Goal: Communication & Community: Answer question/provide support

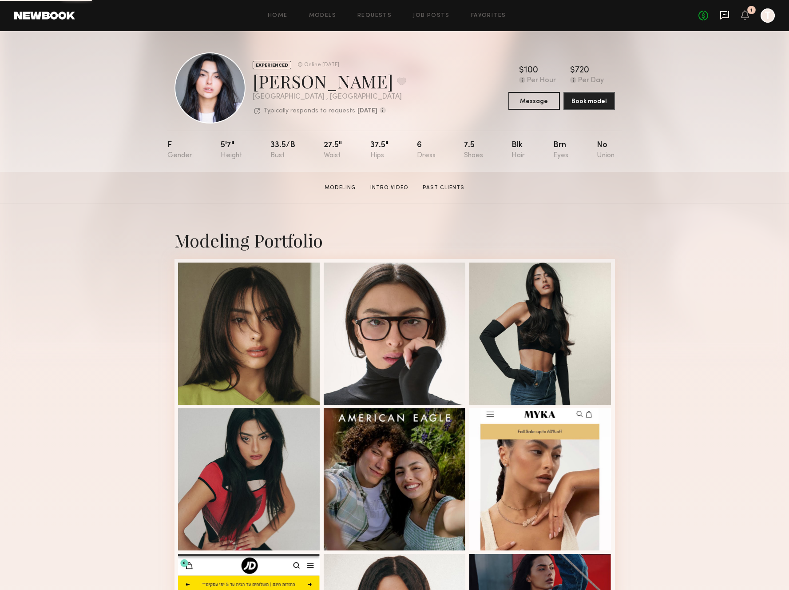
click at [721, 16] on icon at bounding box center [724, 15] width 9 height 8
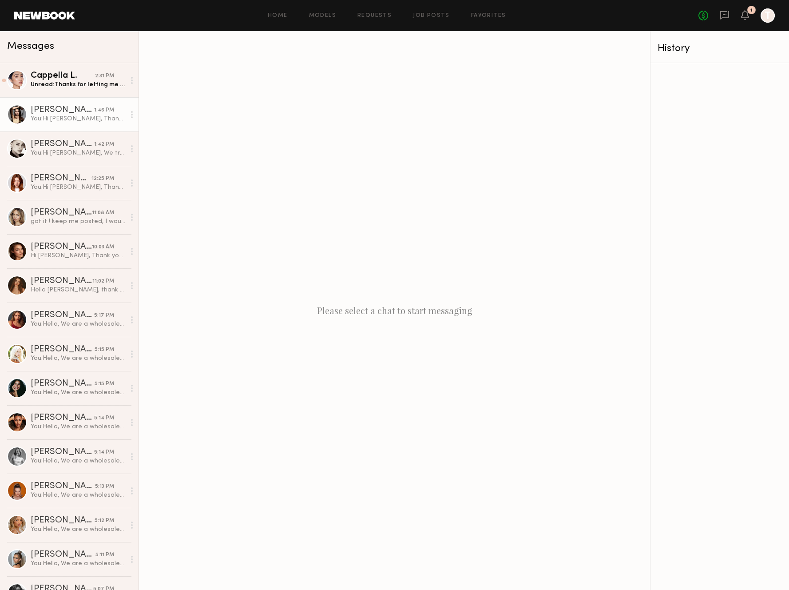
click at [75, 117] on div "You: Hi [PERSON_NAME], Thank you so much for your interest in our showroom mode…" at bounding box center [78, 119] width 95 height 8
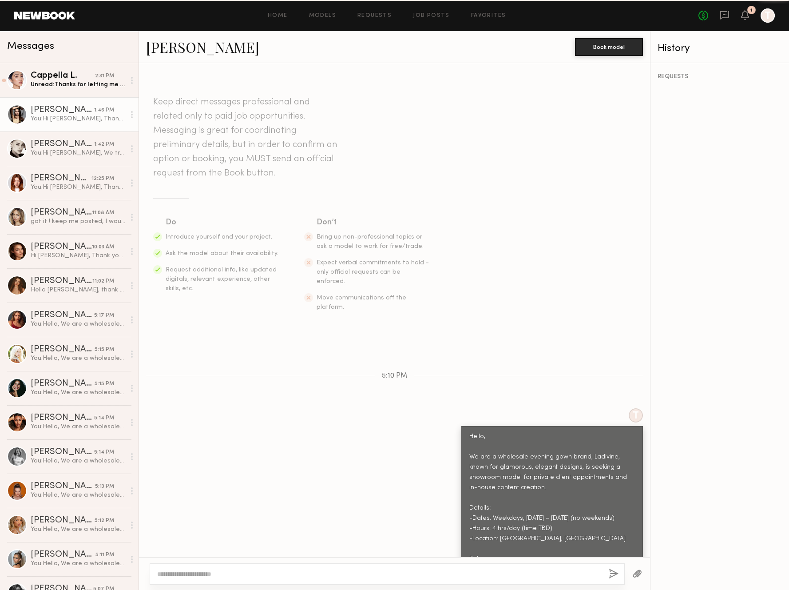
scroll to position [457, 0]
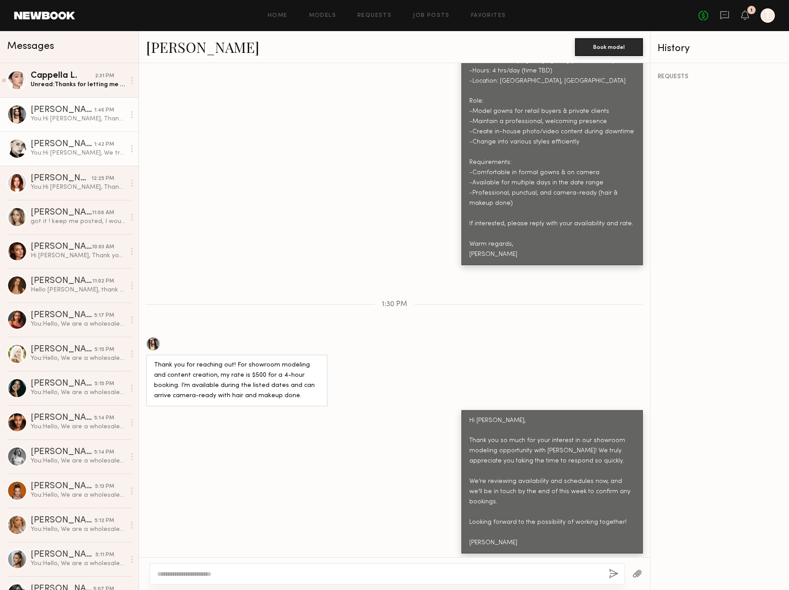
click at [51, 133] on link "[PERSON_NAME] 1:42 PM You: Hi [PERSON_NAME], We truly appreciate you taking the…" at bounding box center [69, 148] width 139 height 34
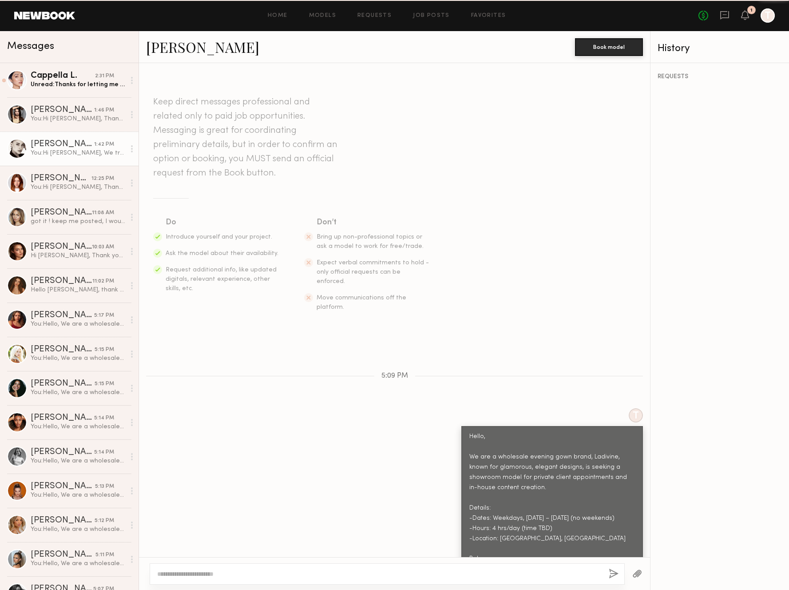
scroll to position [716, 0]
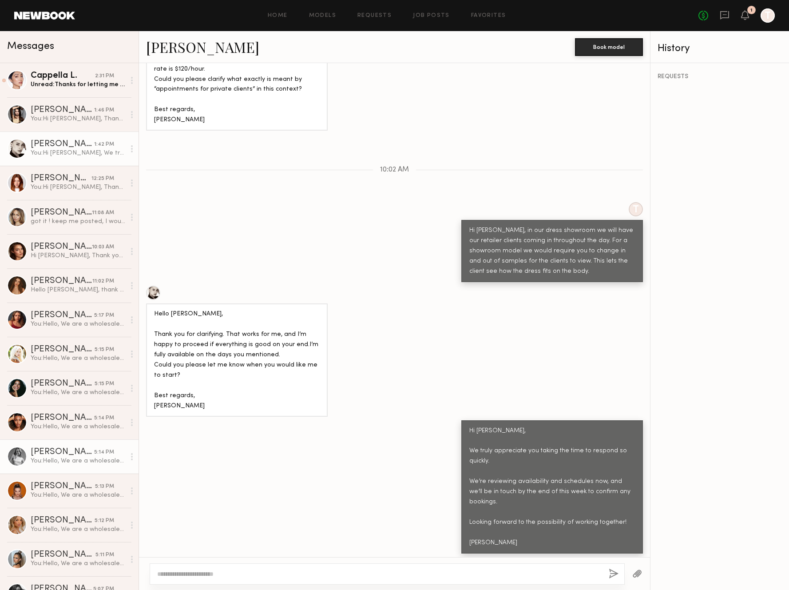
click at [43, 460] on div "You: Hello, We are a wholesale evening gown brand, Ladivine, known for glamorou…" at bounding box center [78, 461] width 95 height 8
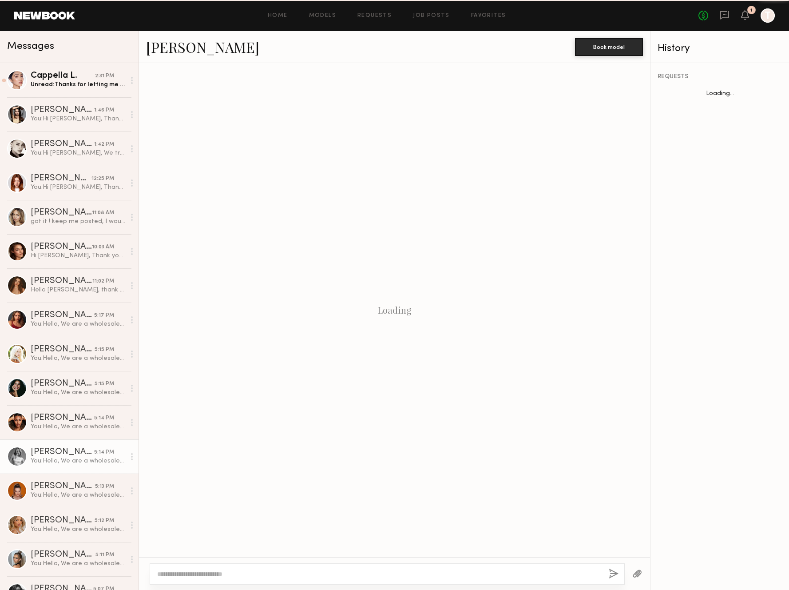
scroll to position [159, 0]
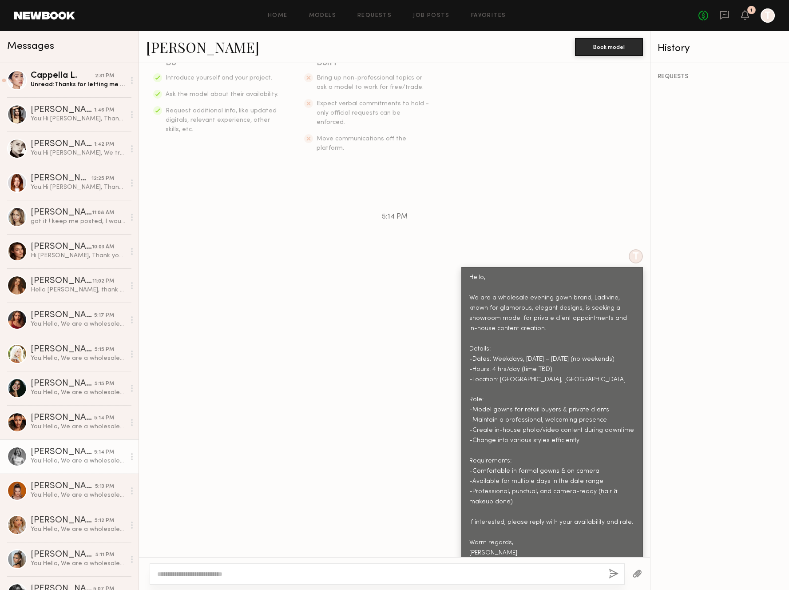
click at [20, 14] on link at bounding box center [44, 16] width 61 height 8
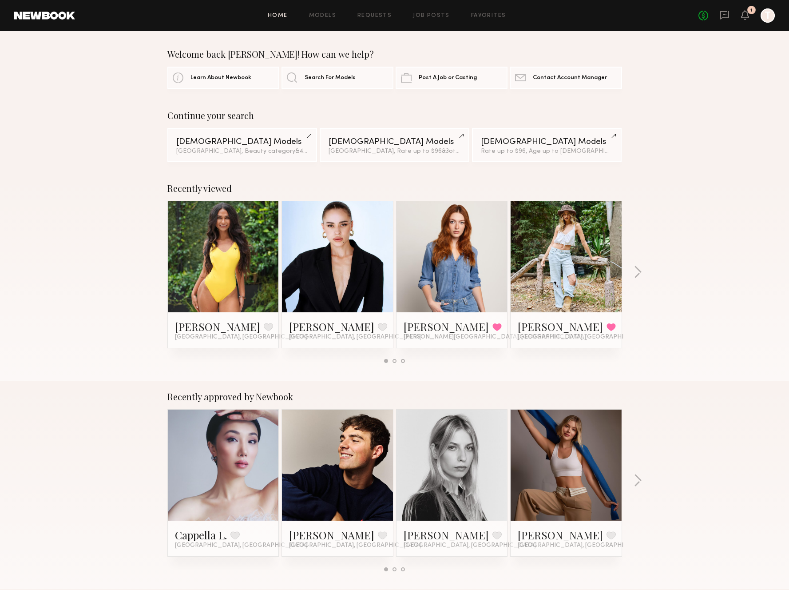
click at [771, 16] on div at bounding box center [768, 15] width 14 height 14
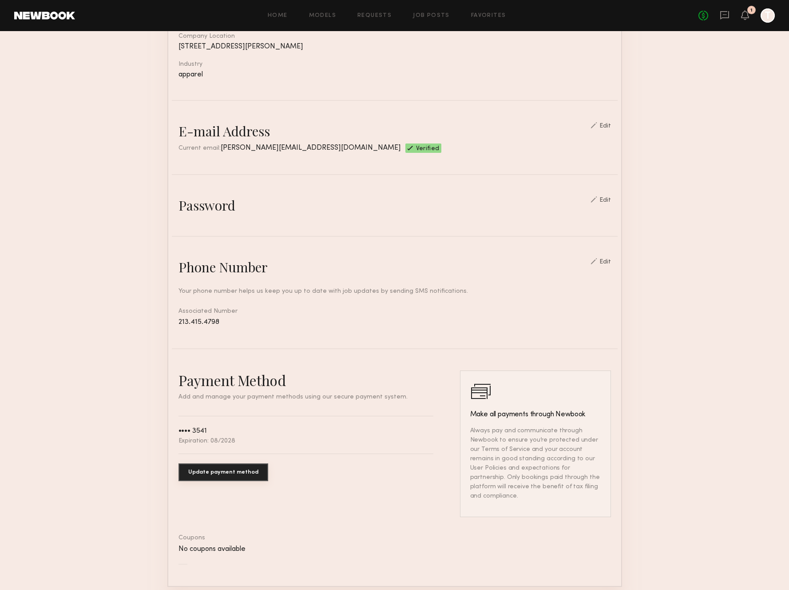
scroll to position [171, 0]
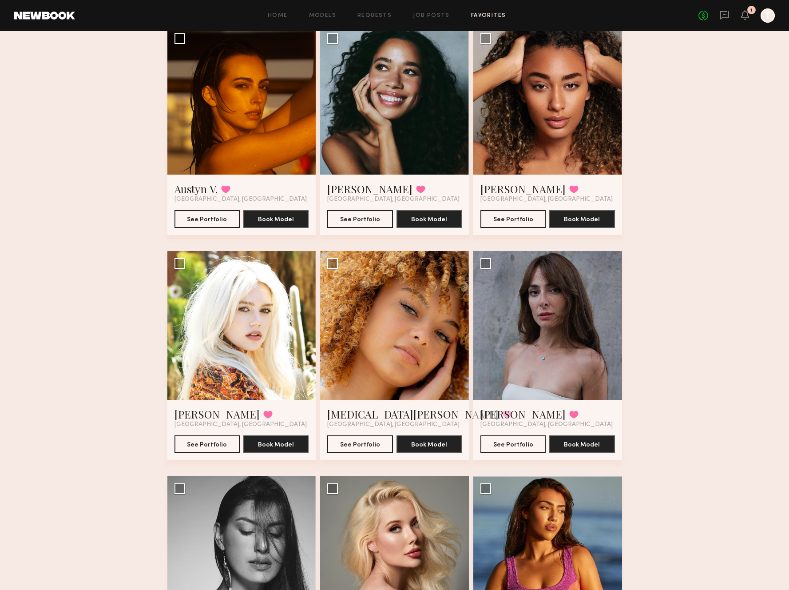
scroll to position [324, 0]
